Goal: Transaction & Acquisition: Purchase product/service

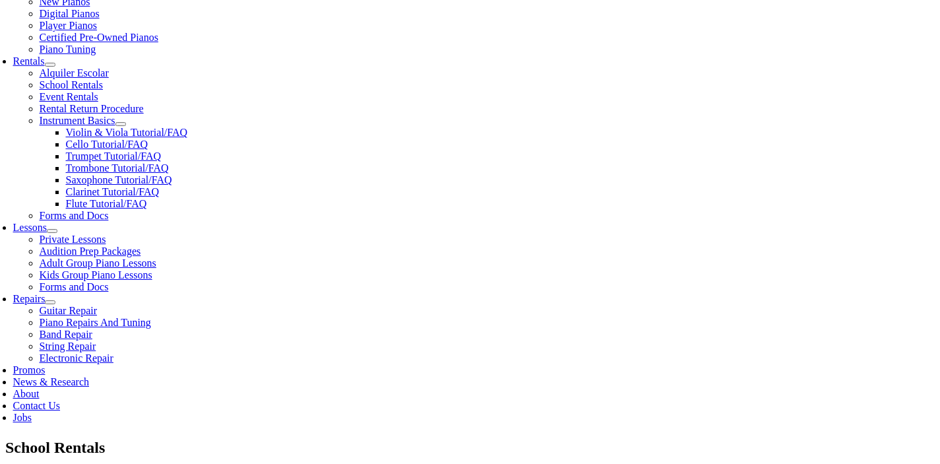
scroll to position [424, 0]
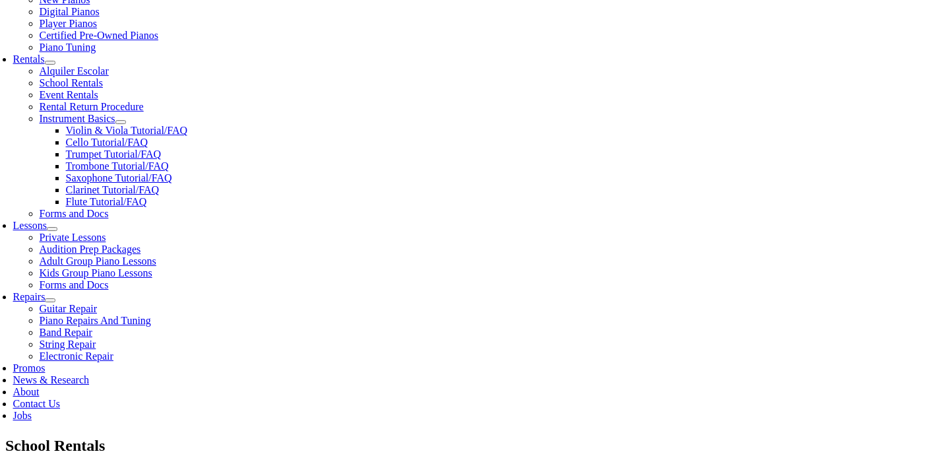
type input "gener"
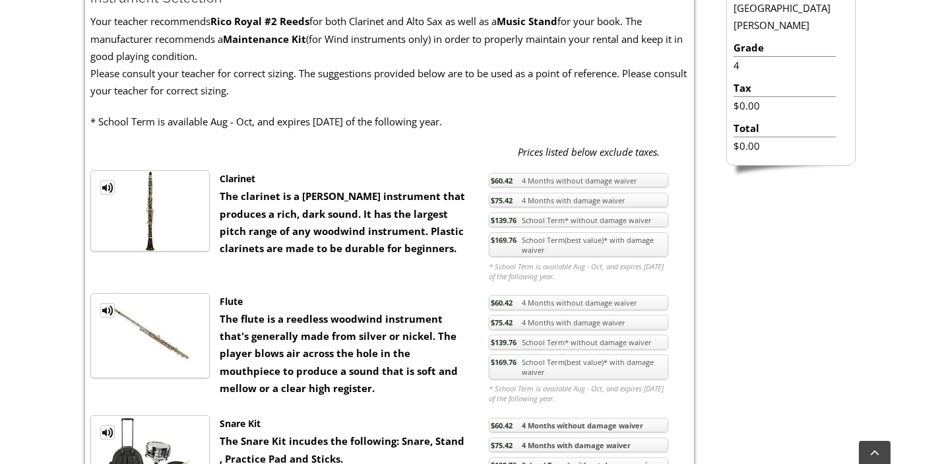
scroll to position [423, 0]
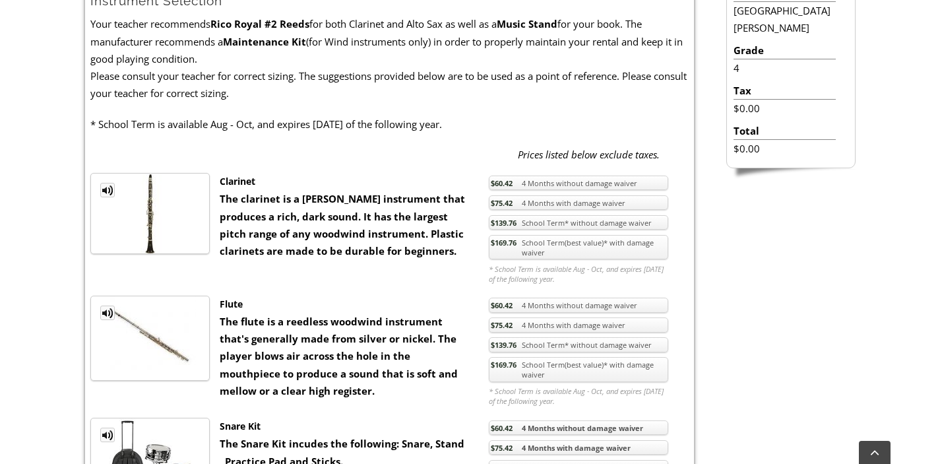
click at [324, 350] on strong "The flute is a reedless woodwind instrument that's generally made from silver o…" at bounding box center [339, 356] width 238 height 82
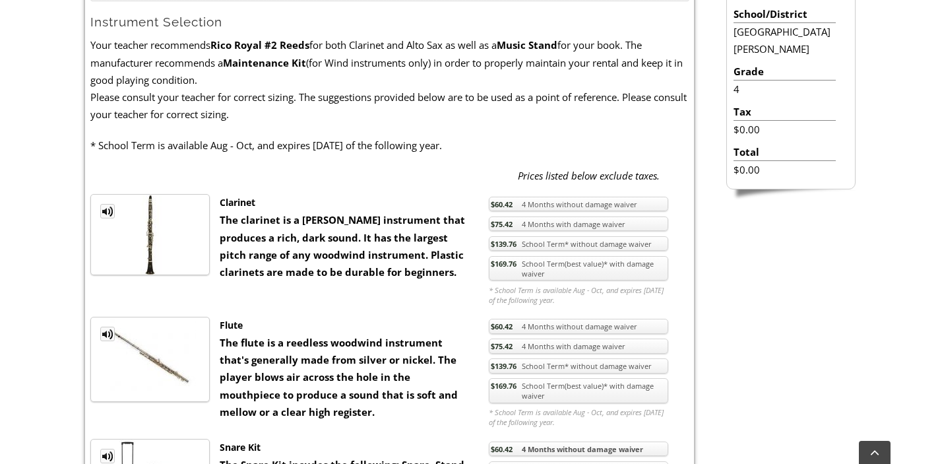
click at [551, 274] on link "$169.76 School Term(best value)* with damage waiver" at bounding box center [578, 268] width 179 height 25
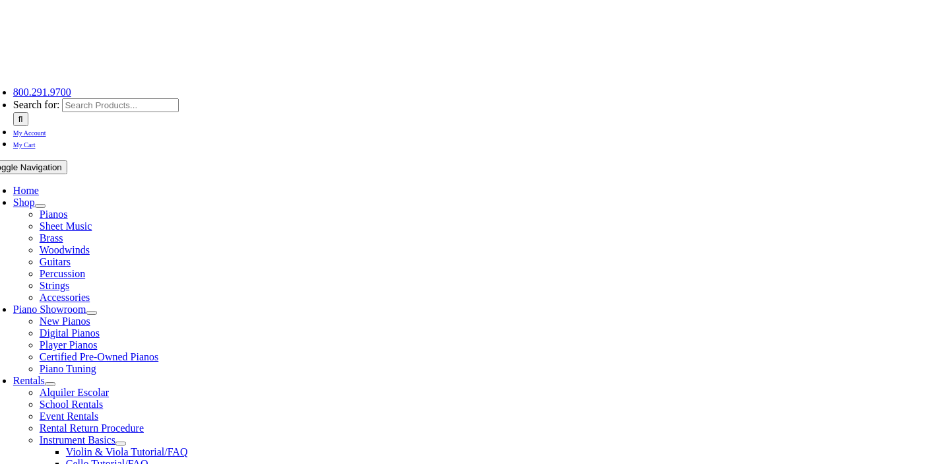
scroll to position [112, 0]
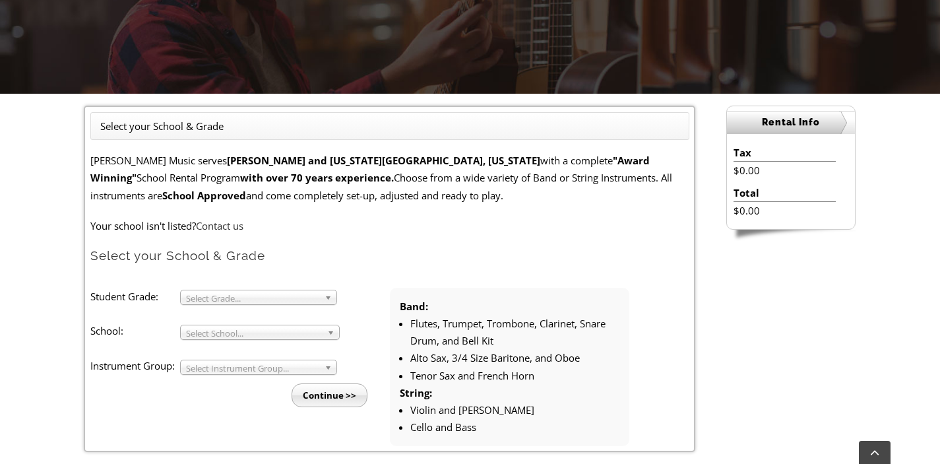
scroll to position [282, 0]
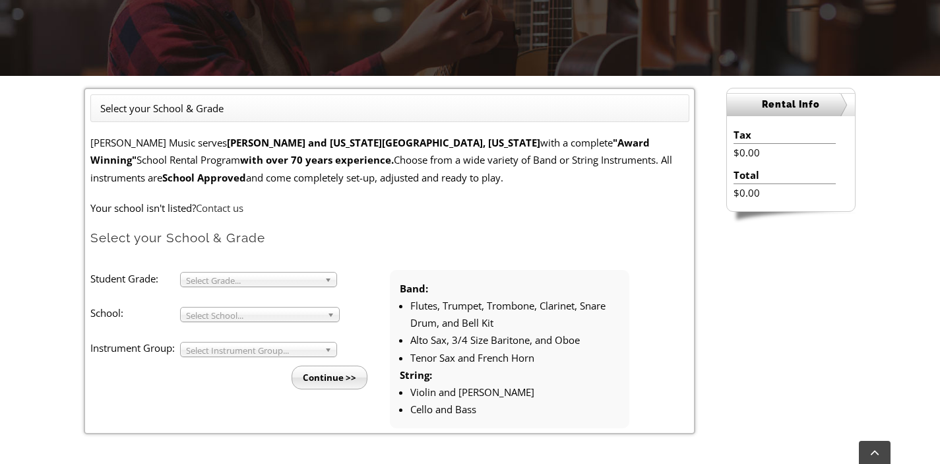
click at [298, 279] on span "Select Grade..." at bounding box center [252, 280] width 133 height 16
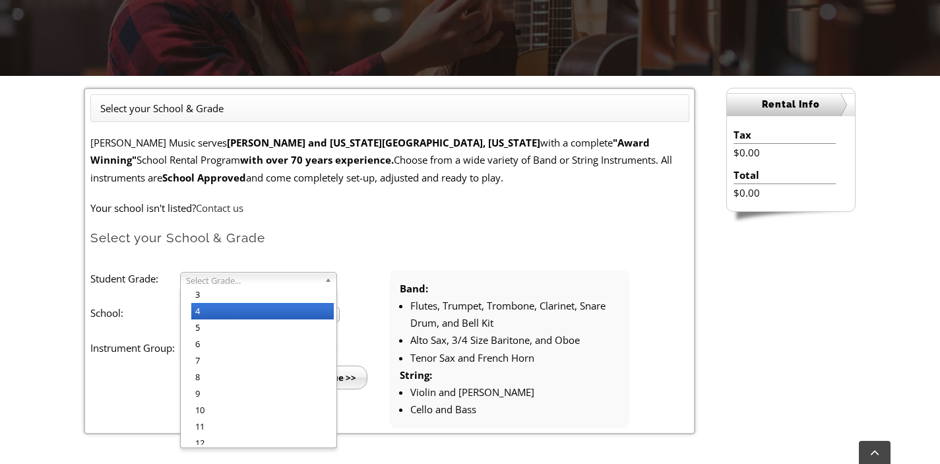
click at [266, 307] on li "4" at bounding box center [262, 311] width 142 height 16
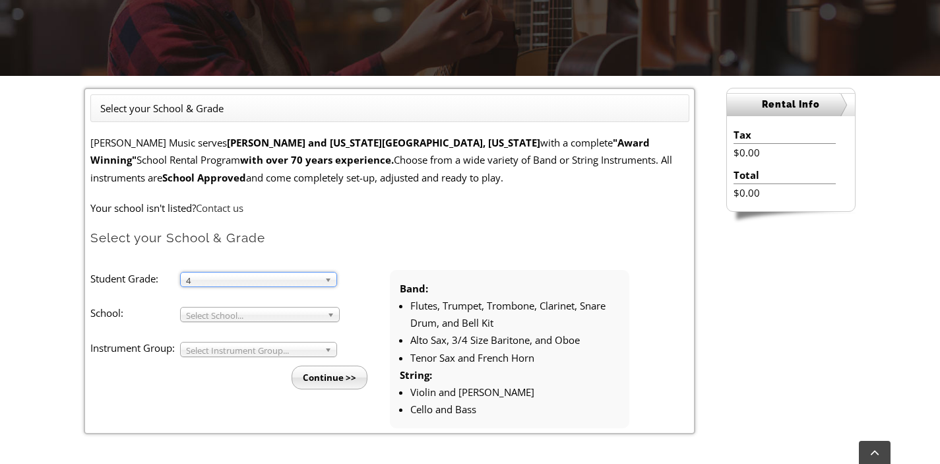
click at [259, 315] on span "Select School..." at bounding box center [254, 315] width 136 height 16
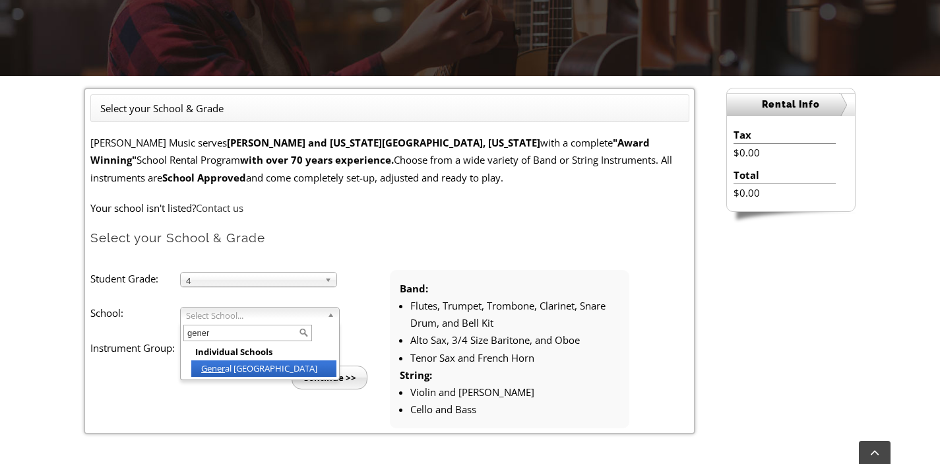
type input "gener"
click at [241, 370] on li "Gener al Wayne Elementary" at bounding box center [263, 368] width 145 height 16
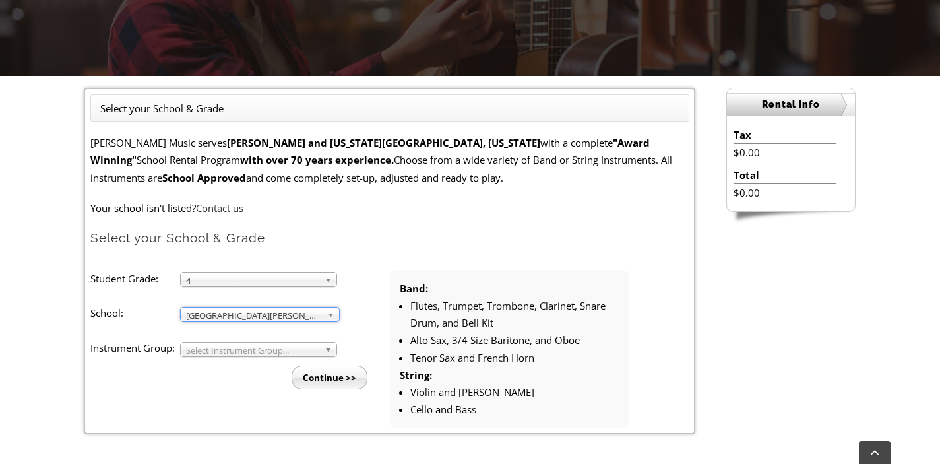
click at [253, 353] on span "Select Instrument Group..." at bounding box center [252, 350] width 133 height 16
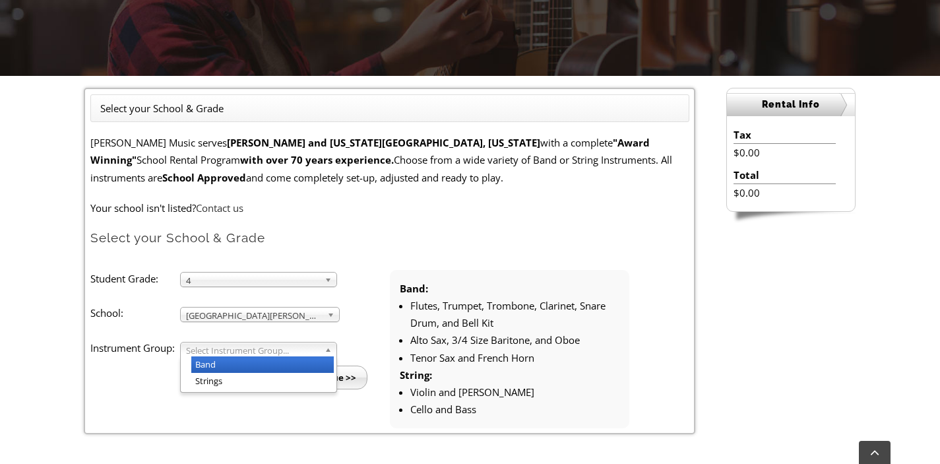
click at [243, 369] on li "Band" at bounding box center [262, 364] width 142 height 16
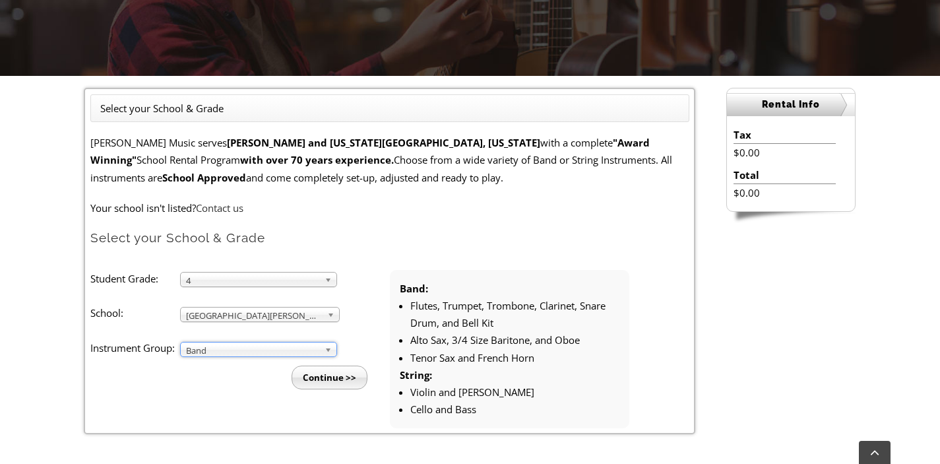
click at [326, 377] on input "Continue >>" at bounding box center [330, 377] width 76 height 24
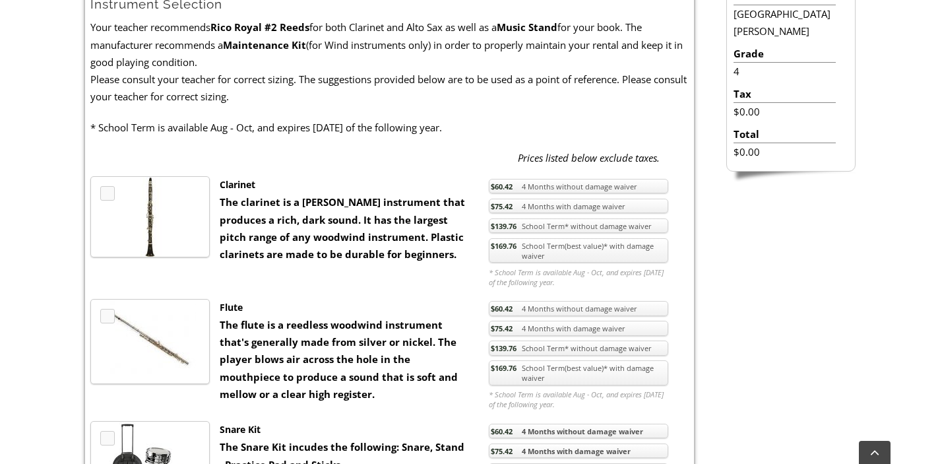
scroll to position [424, 0]
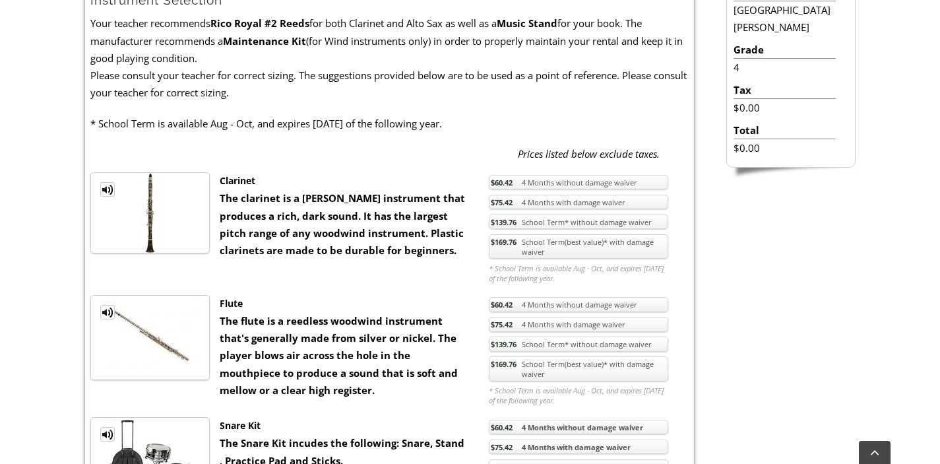
click at [506, 251] on link "$169.76 School Term(best value)* with damage waiver" at bounding box center [578, 246] width 179 height 25
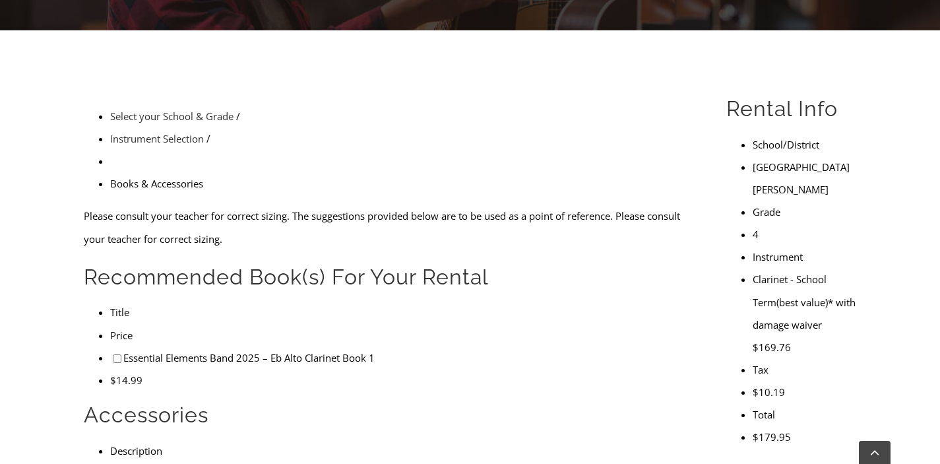
scroll to position [330, 0]
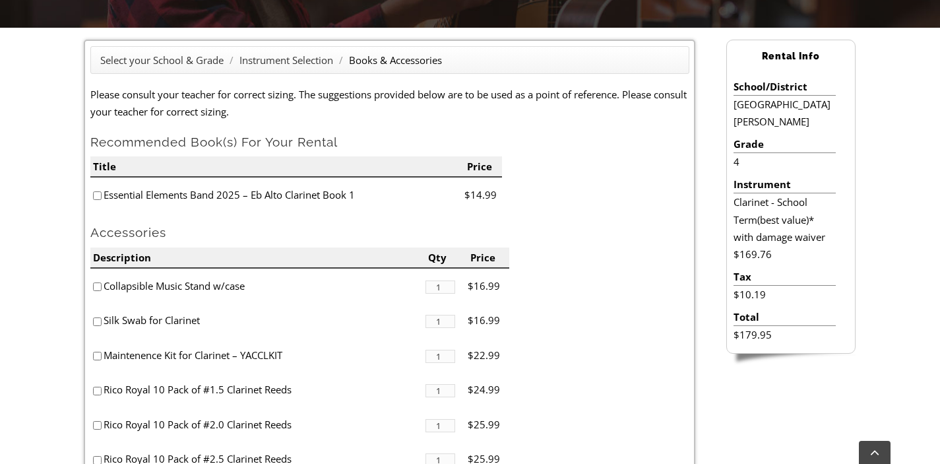
click at [756, 336] on li "$179.95" at bounding box center [784, 334] width 102 height 17
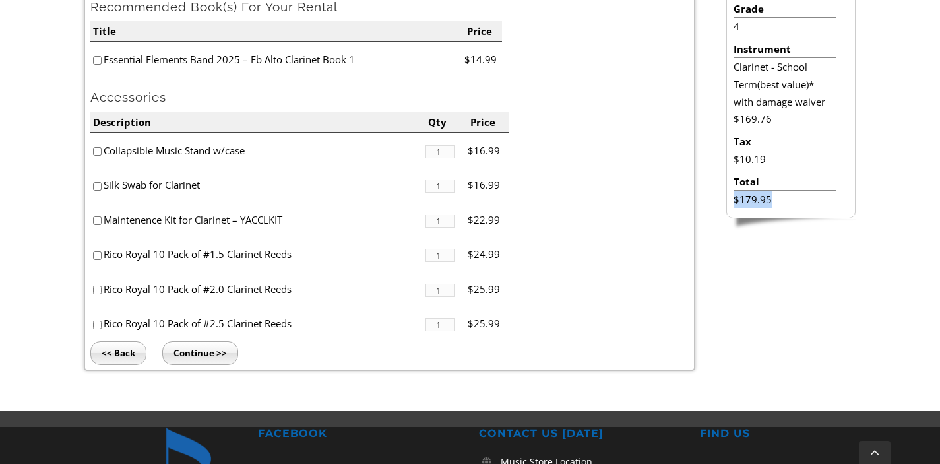
scroll to position [294, 0]
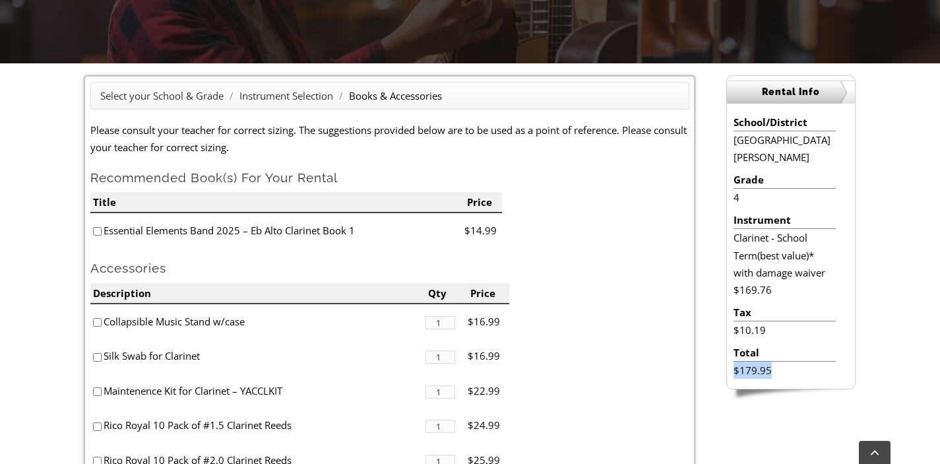
click at [98, 230] on input"] "checkbox" at bounding box center [97, 231] width 9 height 9
checkbox input"] "true"
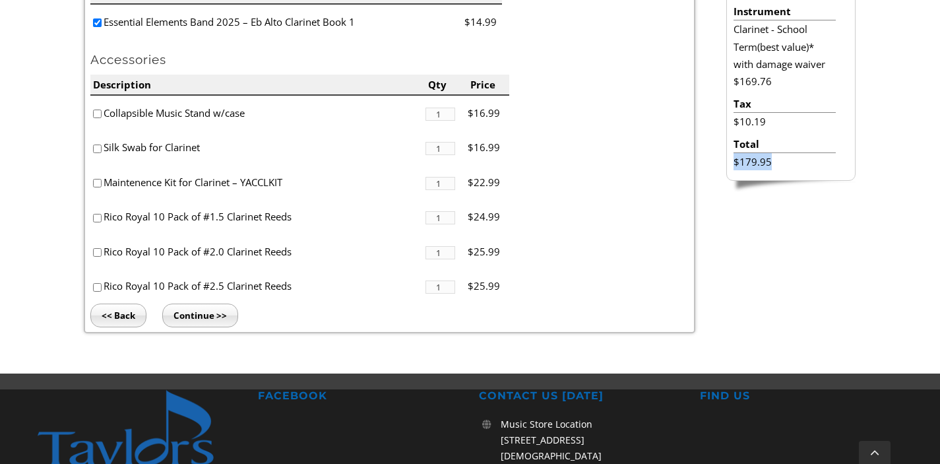
scroll to position [505, 0]
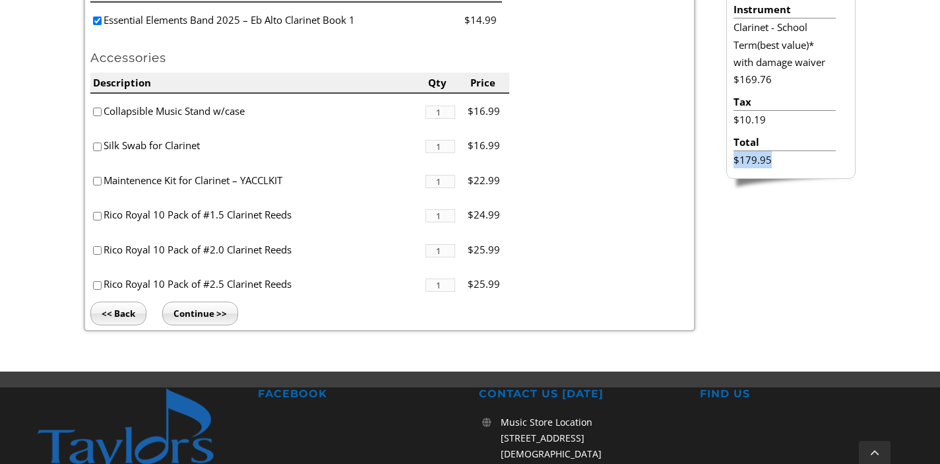
click at [213, 317] on input "Continue >>" at bounding box center [200, 313] width 76 height 24
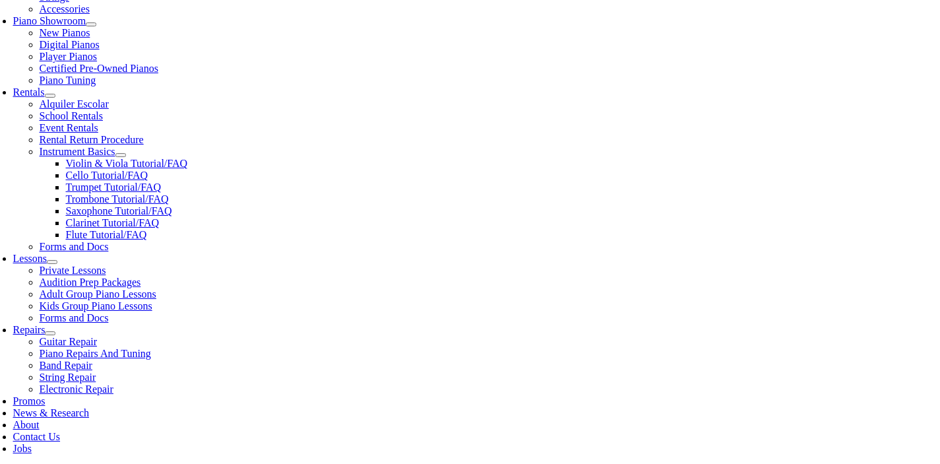
scroll to position [393, 0]
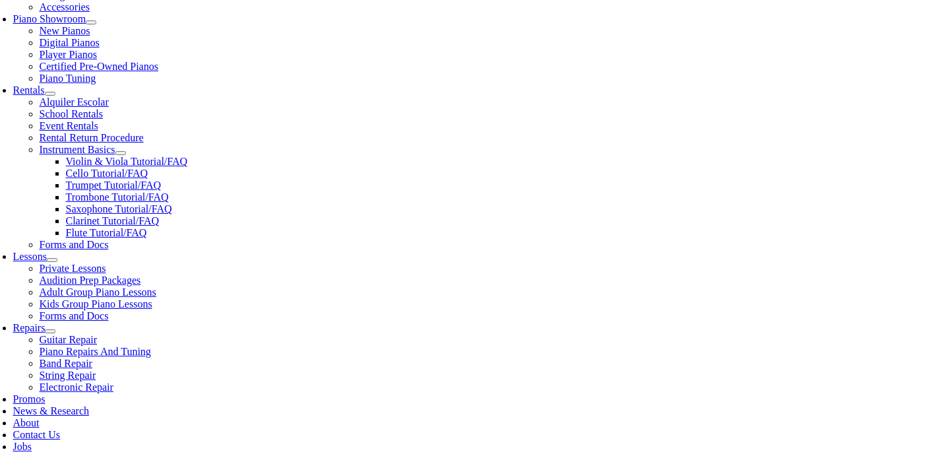
type input "1"
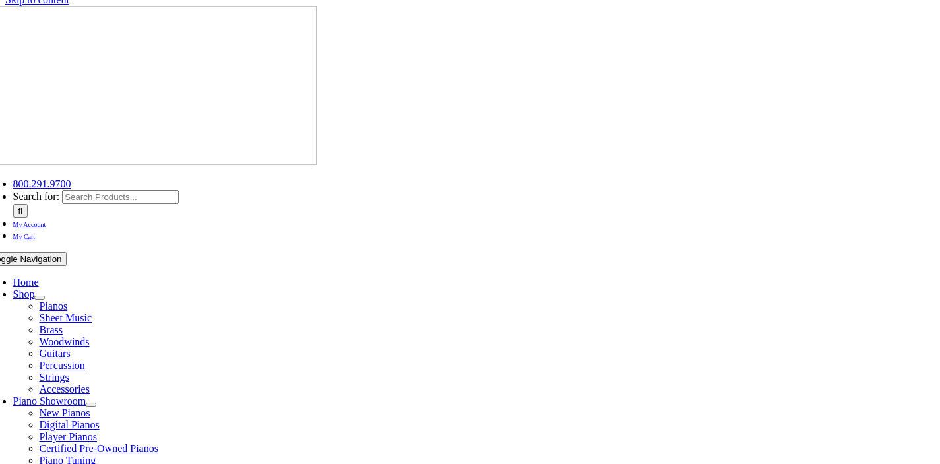
scroll to position [11, 0]
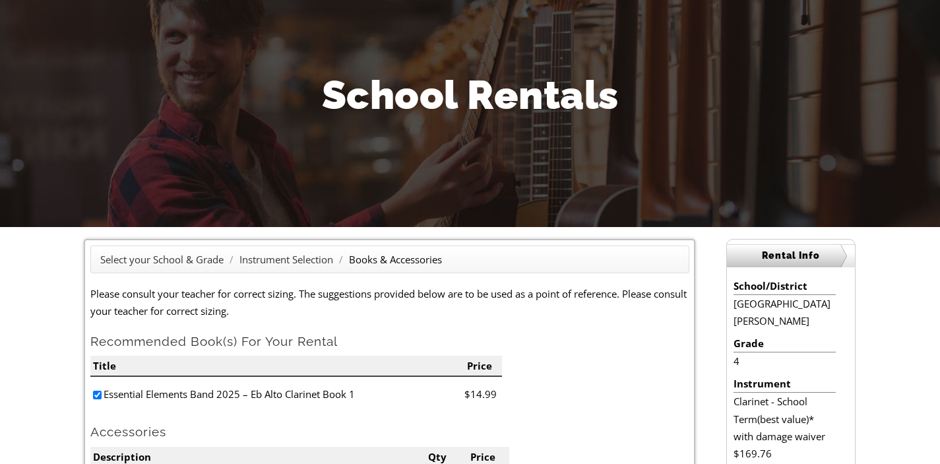
scroll to position [71, 0]
